Goal: Task Accomplishment & Management: Use online tool/utility

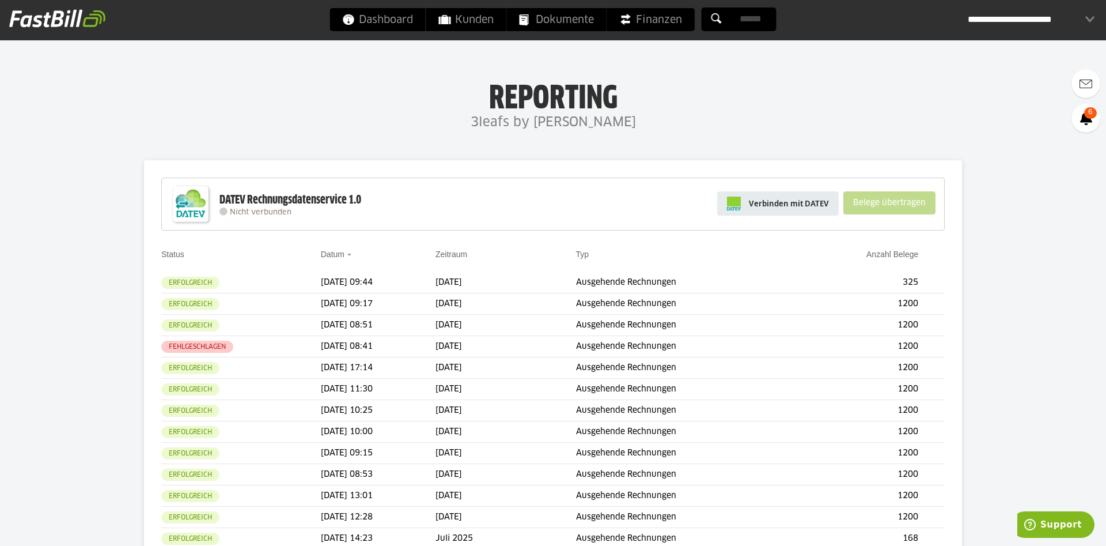
click at [751, 201] on span "Verbinden mit DATEV" at bounding box center [789, 204] width 80 height 12
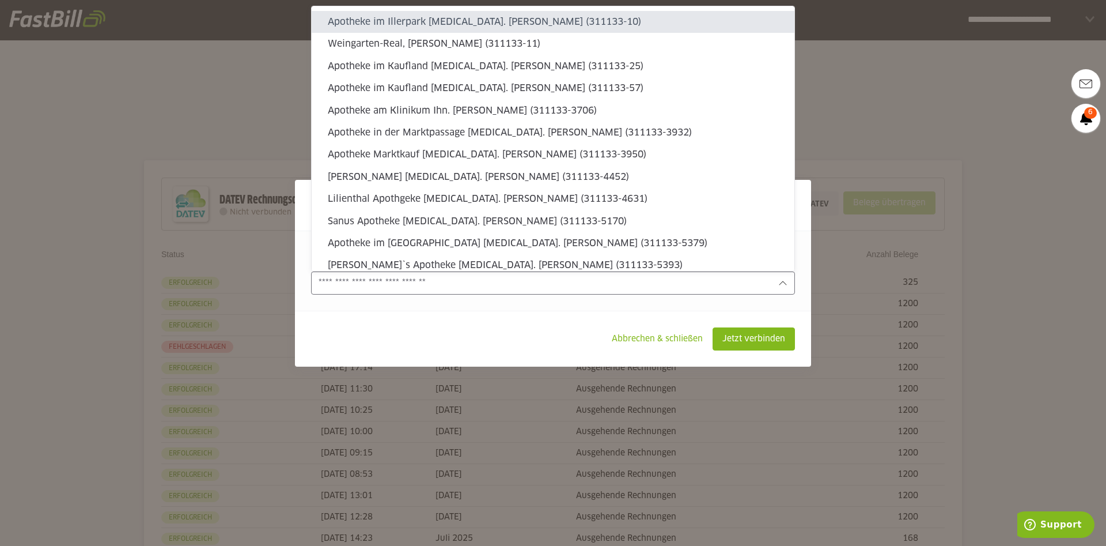
click at [542, 277] on input "text" at bounding box center [545, 283] width 453 height 13
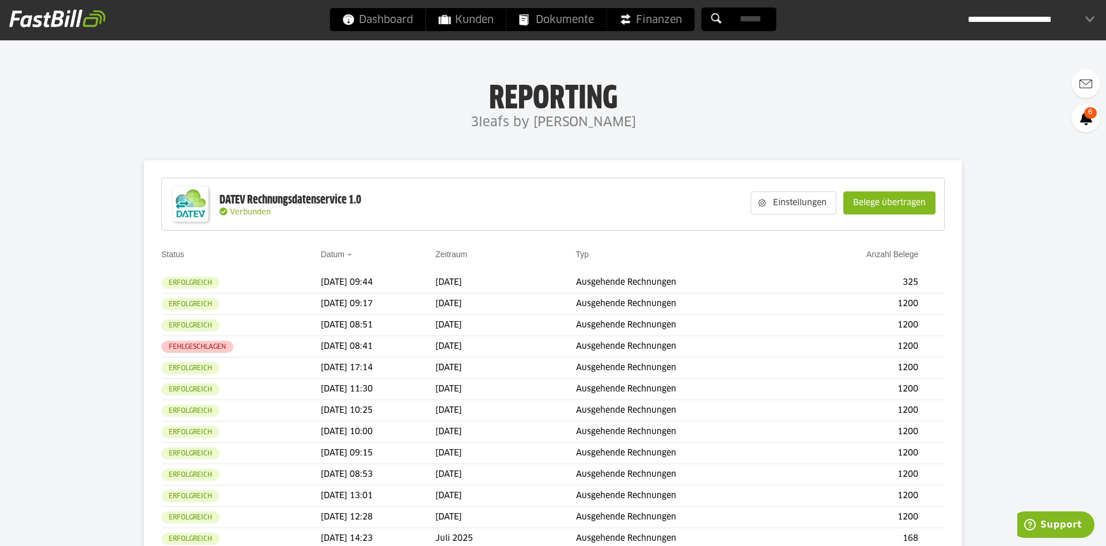
click at [1085, 17] on div "**********" at bounding box center [1031, 19] width 127 height 23
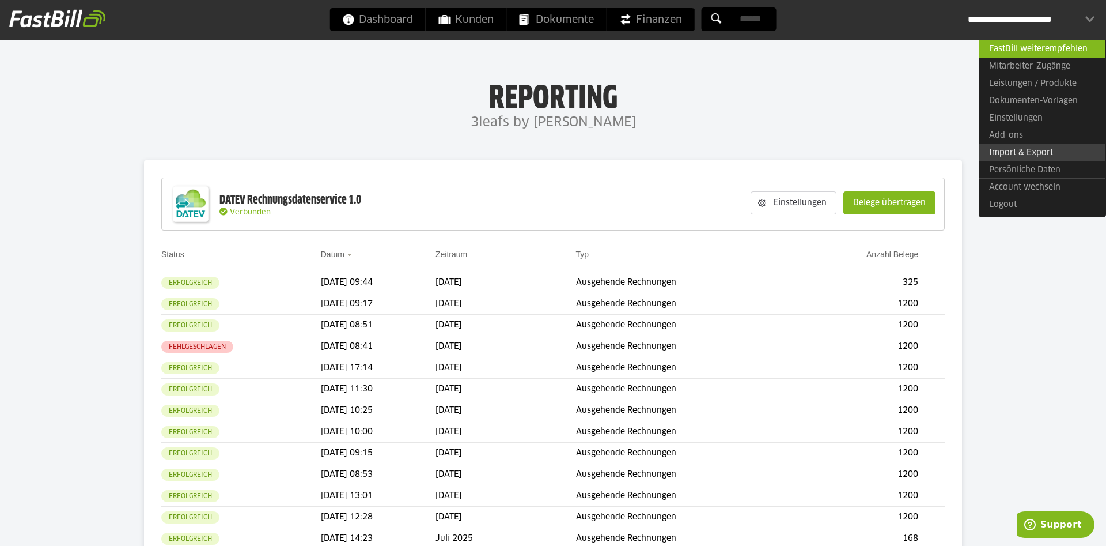
click at [1002, 154] on link "Import & Export" at bounding box center [1042, 152] width 127 height 18
